Goal: Check status: Check status

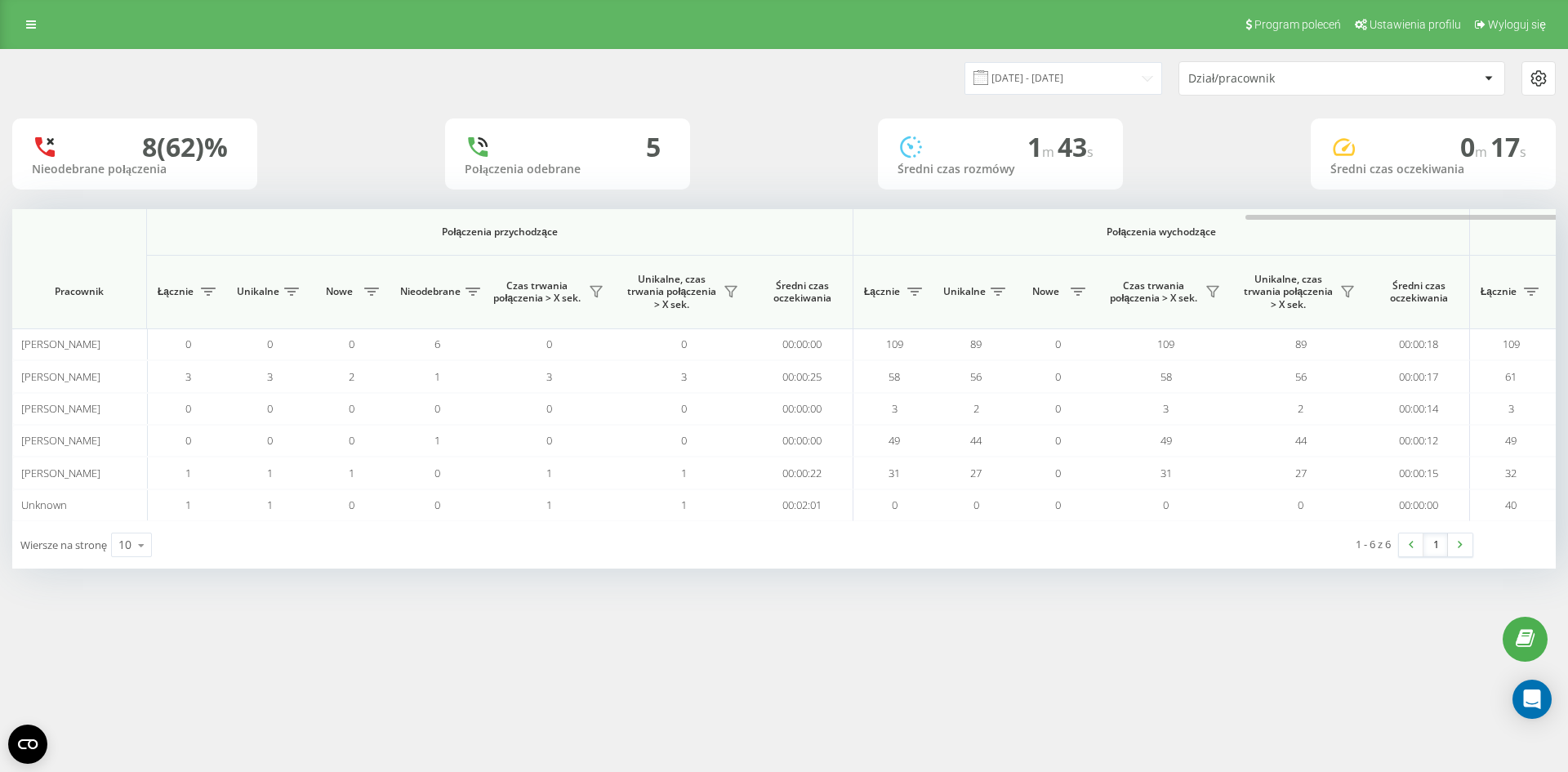
scroll to position [0, 735]
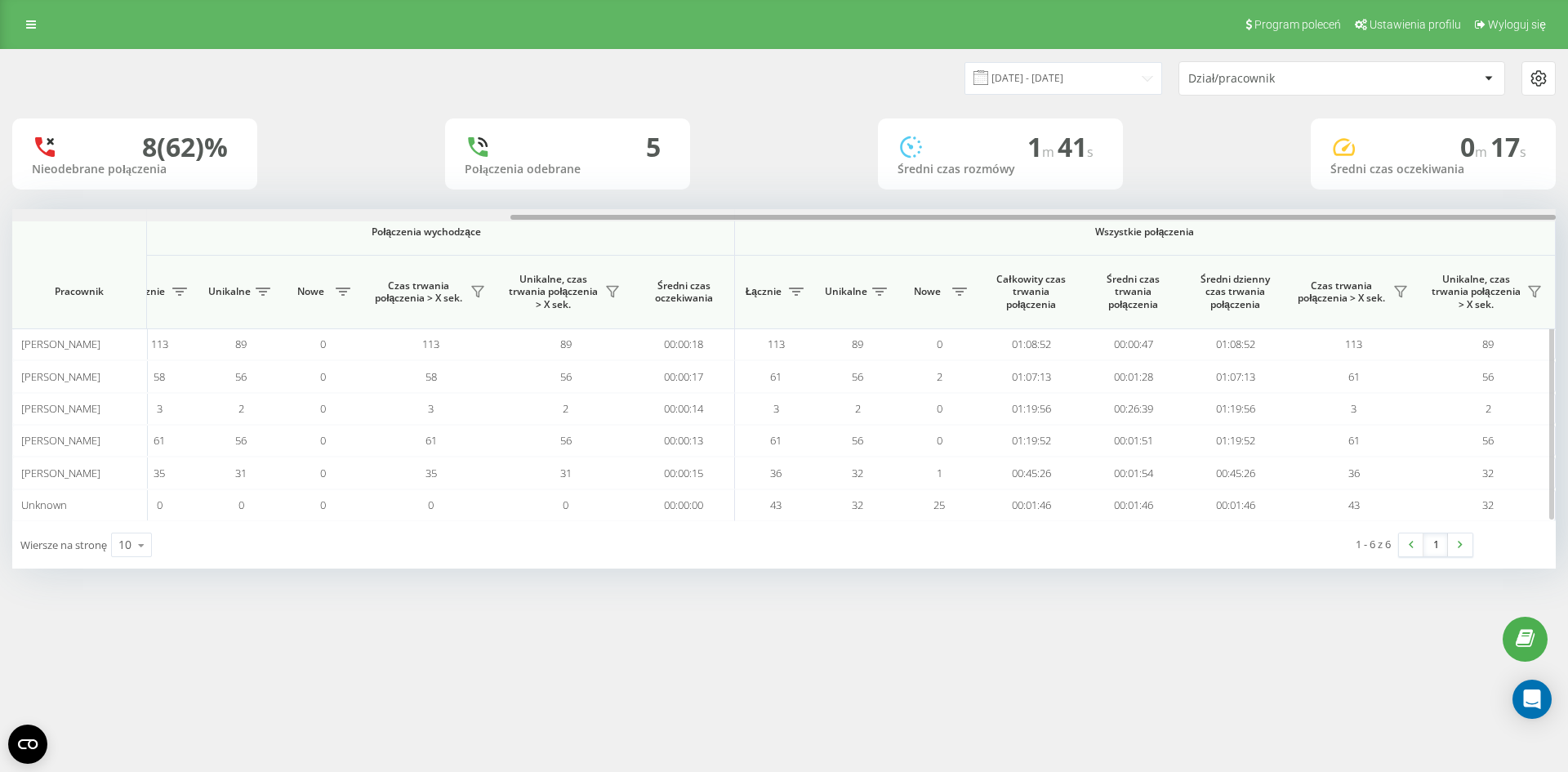
drag, startPoint x: 685, startPoint y: 214, endPoint x: 918, endPoint y: 212, distance: 233.0
click at [918, 212] on div at bounding box center [784, 215] width 1543 height 12
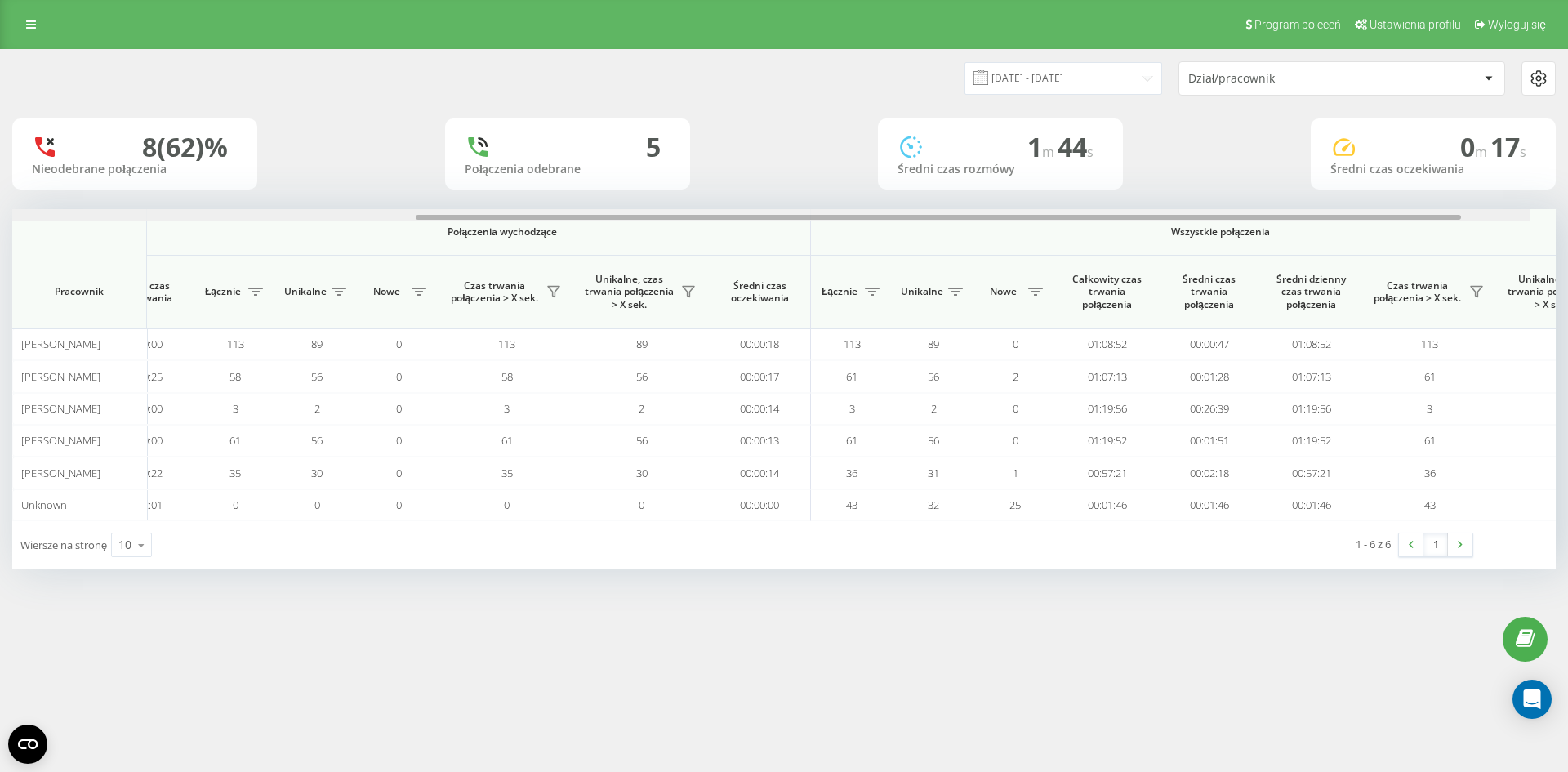
scroll to position [0, 684]
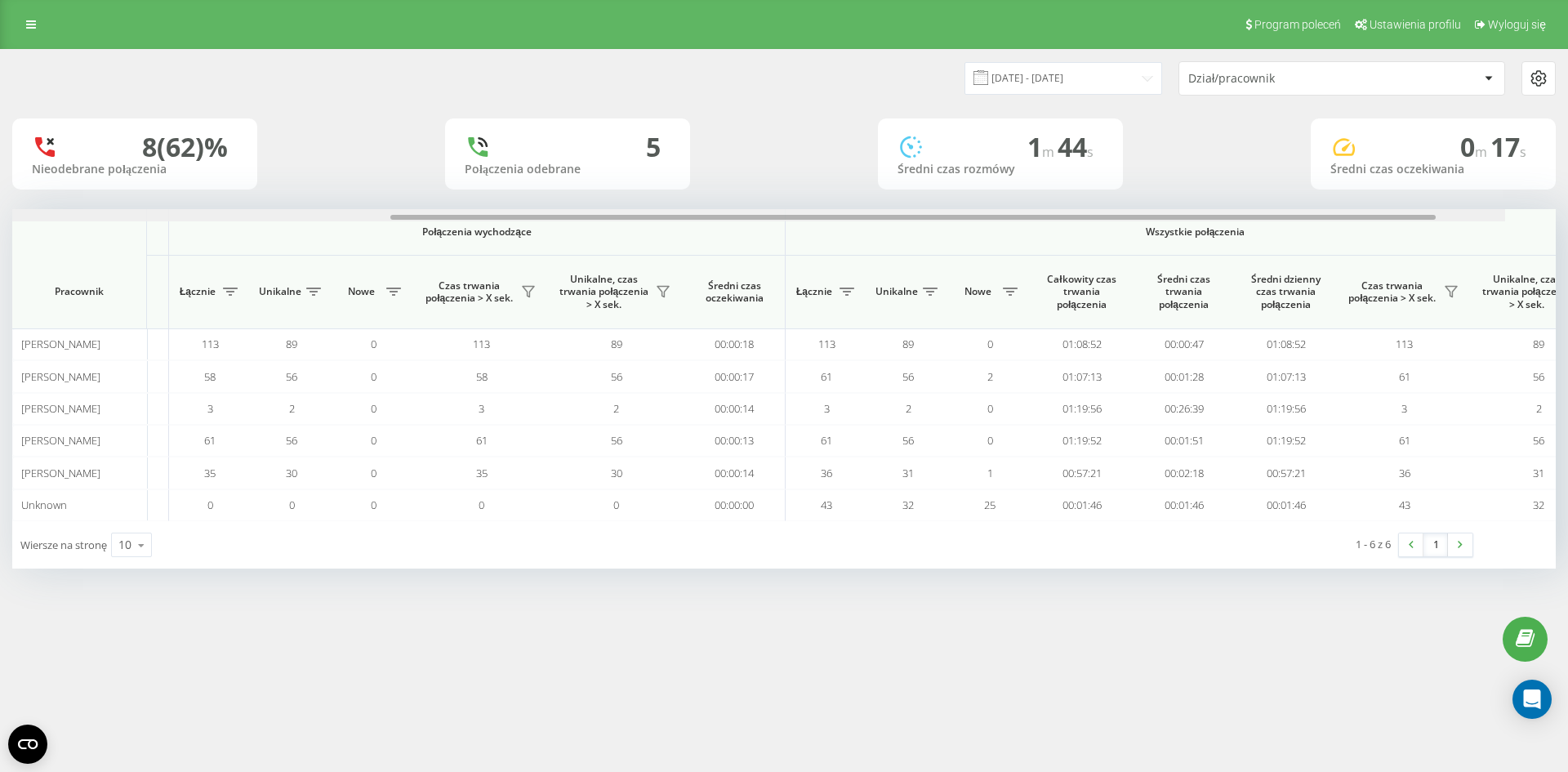
drag, startPoint x: 815, startPoint y: 216, endPoint x: 1278, endPoint y: 207, distance: 463.1
click at [1278, 207] on div "[DATE] - [DATE] Dział/pracownik 8 (62)% Nieodebrane połączenia 5 Połączenia ode…" at bounding box center [784, 309] width 1543 height 519
